Goal: Task Accomplishment & Management: Complete application form

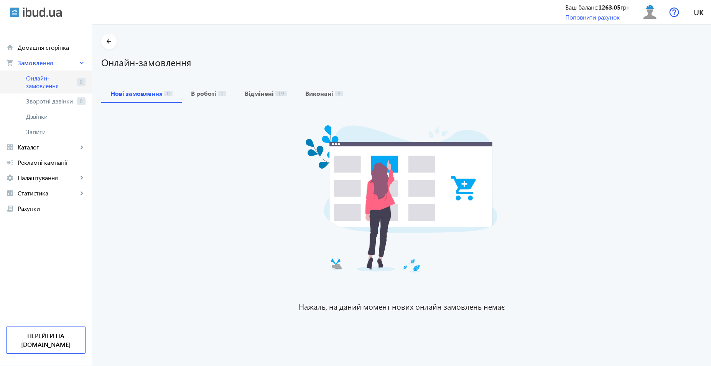
click at [39, 85] on span "Онлайн-замовлення" at bounding box center [50, 81] width 48 height 15
click at [56, 77] on span "Онлайн-замовлення" at bounding box center [50, 81] width 48 height 15
click at [39, 85] on span "Онлайн-замовлення" at bounding box center [50, 81] width 48 height 15
click at [55, 86] on span "Онлайн-замовлення" at bounding box center [50, 81] width 48 height 15
click at [55, 85] on span "Онлайн-замовлення" at bounding box center [50, 81] width 48 height 15
